Goal: Transaction & Acquisition: Obtain resource

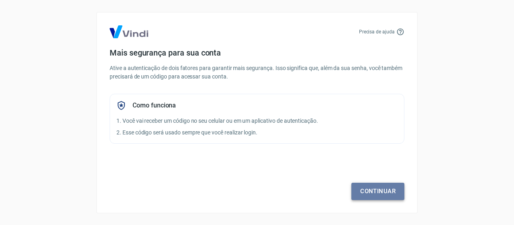
click at [361, 188] on link "Continuar" at bounding box center [377, 190] width 53 height 17
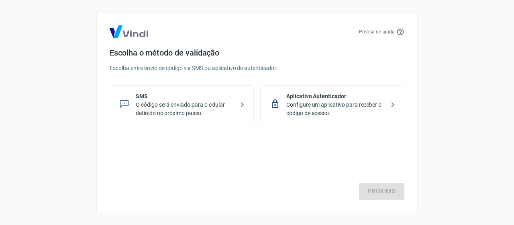
click at [234, 112] on div "SMS O código será enviado para o celular definido no próximo passo." at bounding box center [182, 104] width 144 height 39
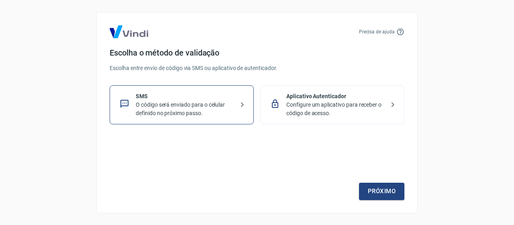
click at [355, 110] on p "Configure um aplicativo para receber o código de acesso." at bounding box center [335, 108] width 98 height 17
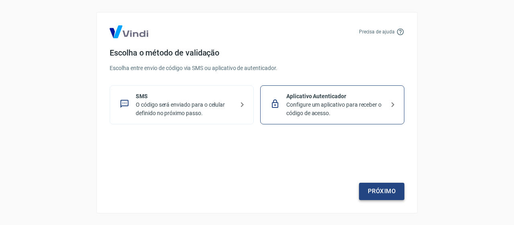
click at [374, 192] on link "Próximo" at bounding box center [381, 190] width 45 height 17
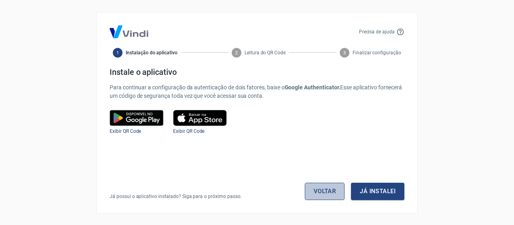
click at [319, 184] on link "Voltar" at bounding box center [325, 190] width 40 height 17
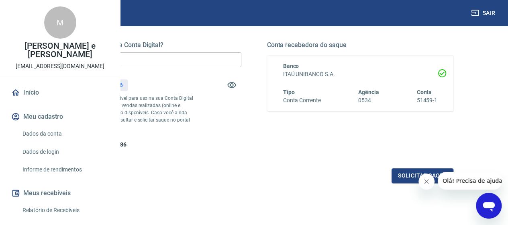
scroll to position [161, 0]
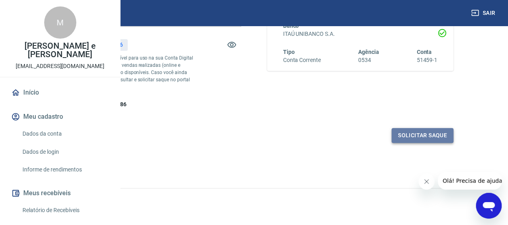
click at [420, 143] on button "Solicitar saque" at bounding box center [423, 135] width 62 height 15
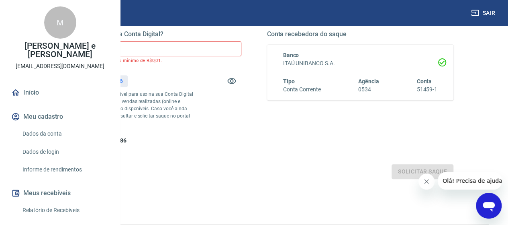
scroll to position [121, 0]
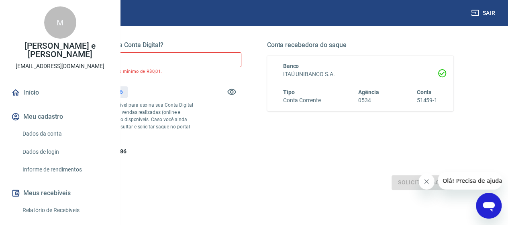
drag, startPoint x: 224, startPoint y: 51, endPoint x: 182, endPoint y: 50, distance: 42.6
click at [182, 50] on div "Quanto deseja sacar da Conta Digital? R$ 0,00 ​ O valor do saque deve ser no mí…" at bounding box center [148, 98] width 187 height 114
drag, startPoint x: 212, startPoint y: 59, endPoint x: 158, endPoint y: 52, distance: 54.3
click at [158, 52] on div "Quanto deseja sacar da Conta Digital? R$ 0,00 ​ O valor do saque deve ser no mí…" at bounding box center [253, 103] width 437 height 194
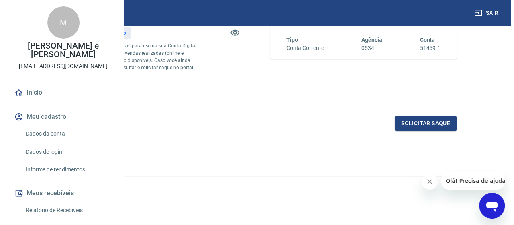
scroll to position [186, 0]
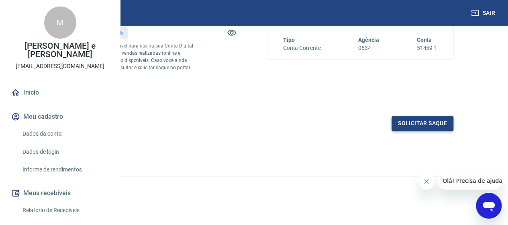
type input "R$ 428,86"
click at [414, 123] on button "Solicitar saque" at bounding box center [423, 123] width 62 height 15
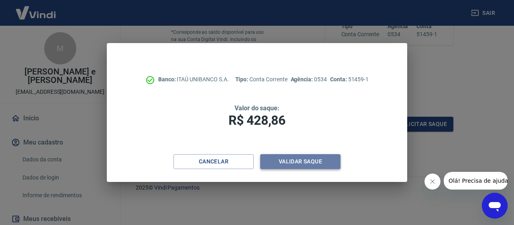
click at [296, 160] on button "Validar saque" at bounding box center [300, 161] width 80 height 15
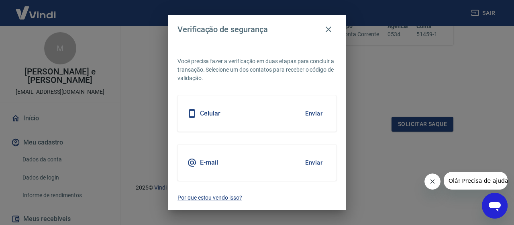
click at [309, 117] on button "Enviar" at bounding box center [314, 113] width 26 height 17
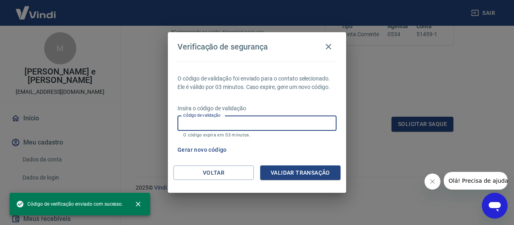
click at [282, 124] on input "Código de validação" at bounding box center [257, 123] width 159 height 15
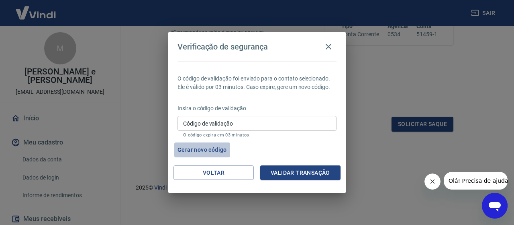
click at [217, 149] on button "Gerar novo código" at bounding box center [202, 149] width 56 height 15
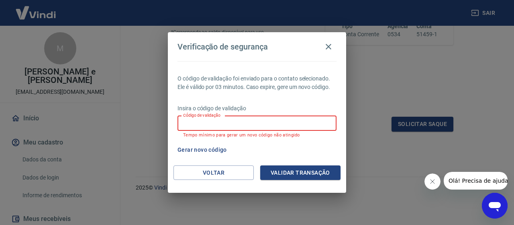
click at [229, 125] on input "Código de validação" at bounding box center [257, 123] width 159 height 15
type input "620239"
click at [300, 180] on div "Voltar Validar transação" at bounding box center [257, 179] width 178 height 28
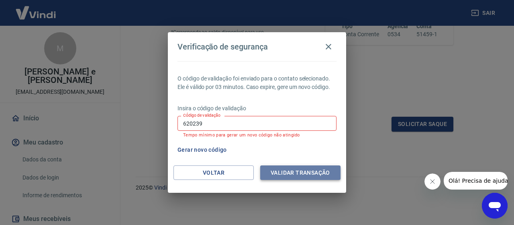
click at [303, 175] on button "Validar transação" at bounding box center [300, 172] width 80 height 15
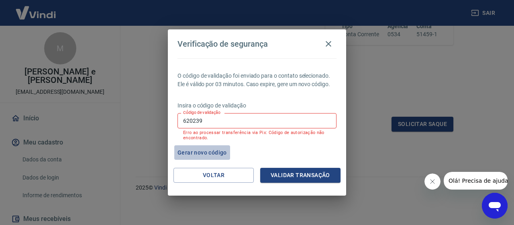
click at [214, 151] on button "Gerar novo código" at bounding box center [202, 152] width 56 height 15
click at [244, 171] on button "Voltar" at bounding box center [214, 175] width 80 height 15
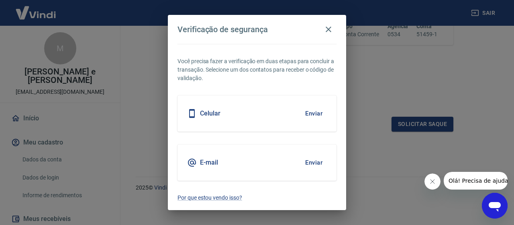
click at [309, 161] on button "Enviar" at bounding box center [314, 162] width 26 height 17
click at [315, 161] on button "Enviar" at bounding box center [314, 162] width 26 height 17
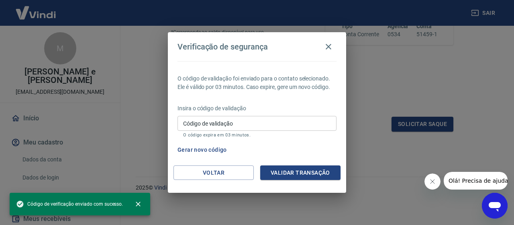
click at [268, 124] on input "Código de validação" at bounding box center [257, 123] width 159 height 15
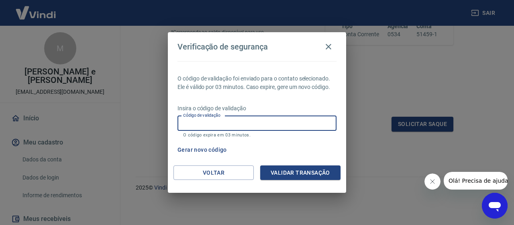
click at [225, 123] on div "Código de validação Código de validação O código expira em 03 minutos." at bounding box center [257, 127] width 159 height 22
paste input "808619"
type input "808619"
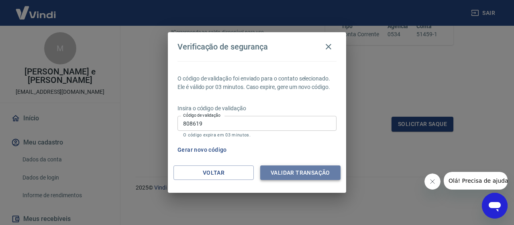
click at [273, 171] on button "Validar transação" at bounding box center [300, 172] width 80 height 15
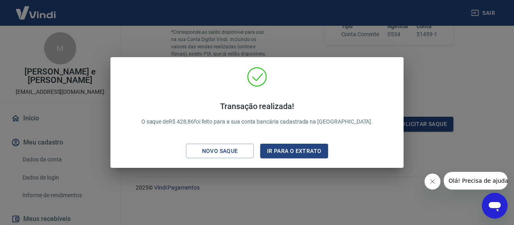
drag, startPoint x: 403, startPoint y: 64, endPoint x: 398, endPoint y: 64, distance: 4.8
click at [403, 64] on div "Transação realizada! O saque de R$ 428,86 foi feito para a sua conta bancária c…" at bounding box center [256, 112] width 293 height 111
click at [395, 64] on div "Transação realizada! O saque de R$ 428,86 foi feito para a sua conta bancária c…" at bounding box center [256, 112] width 293 height 111
click at [436, 67] on div "Transação realizada! O saque de R$ 428,86 foi feito para a sua conta bancária c…" at bounding box center [257, 112] width 514 height 225
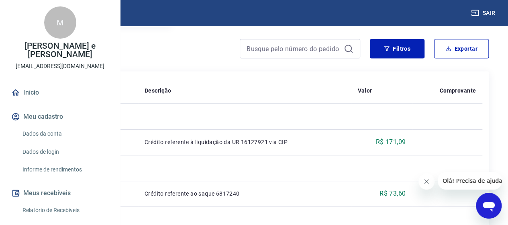
scroll to position [43, 0]
